Goal: Go to known website: Go to known website

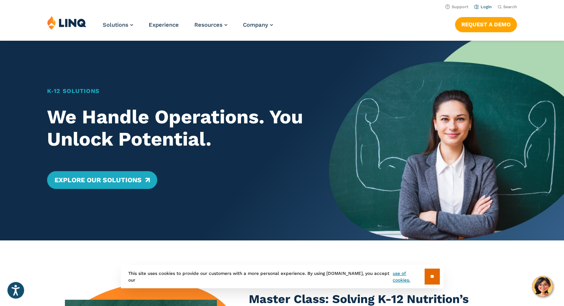
click at [487, 8] on link "Login" at bounding box center [482, 6] width 17 height 5
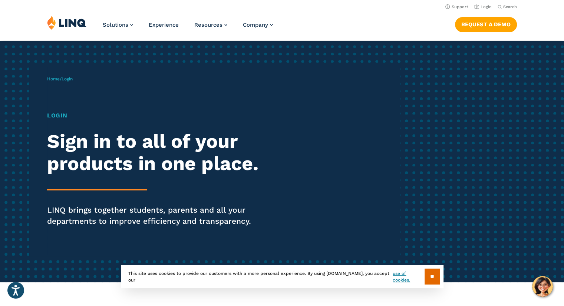
click at [50, 116] on h1 "Login" at bounding box center [155, 115] width 217 height 9
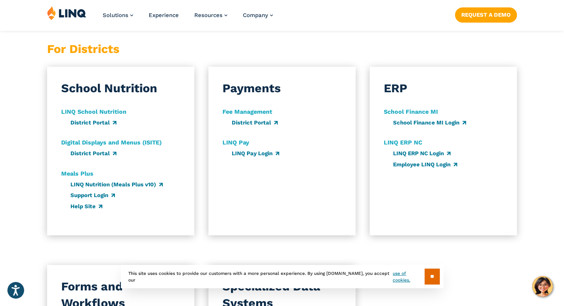
scroll to position [413, 0]
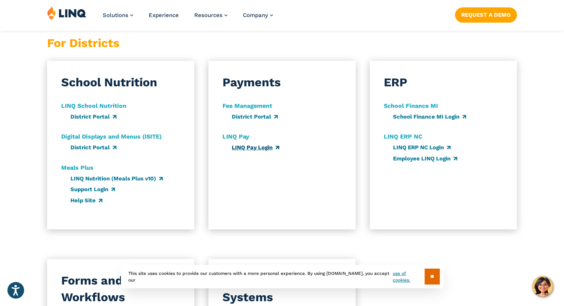
click at [247, 149] on link "LINQ Pay Login" at bounding box center [255, 147] width 47 height 7
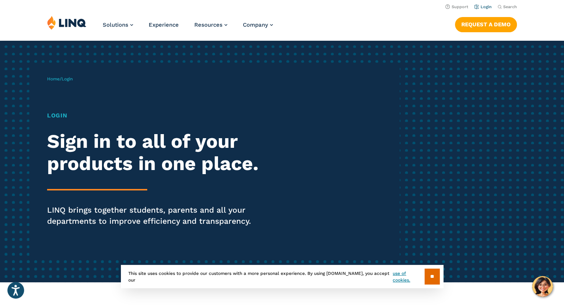
click at [479, 9] on link "Login" at bounding box center [482, 6] width 17 height 5
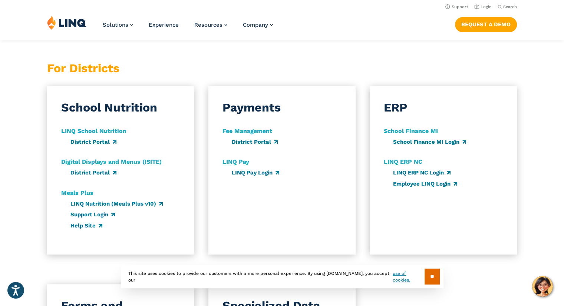
scroll to position [387, 0]
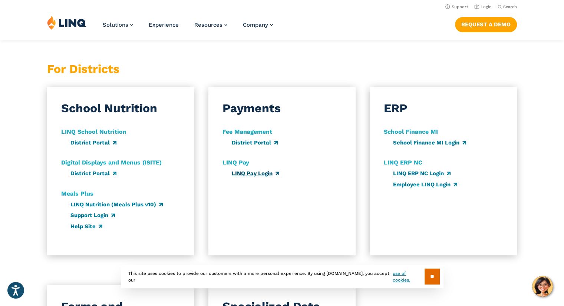
click at [272, 172] on link "LINQ Pay Login" at bounding box center [255, 173] width 47 height 7
